Goal: Information Seeking & Learning: Find specific fact

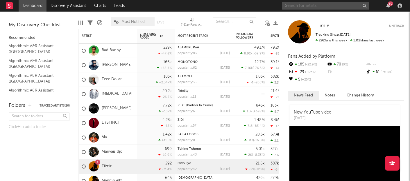
click at [298, 8] on input "text" at bounding box center [325, 5] width 87 height 7
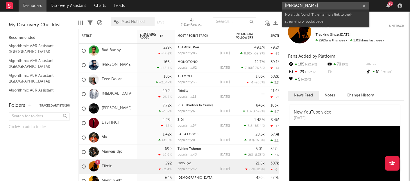
type input "[PERSON_NAME]"
